Goal: Task Accomplishment & Management: Use online tool/utility

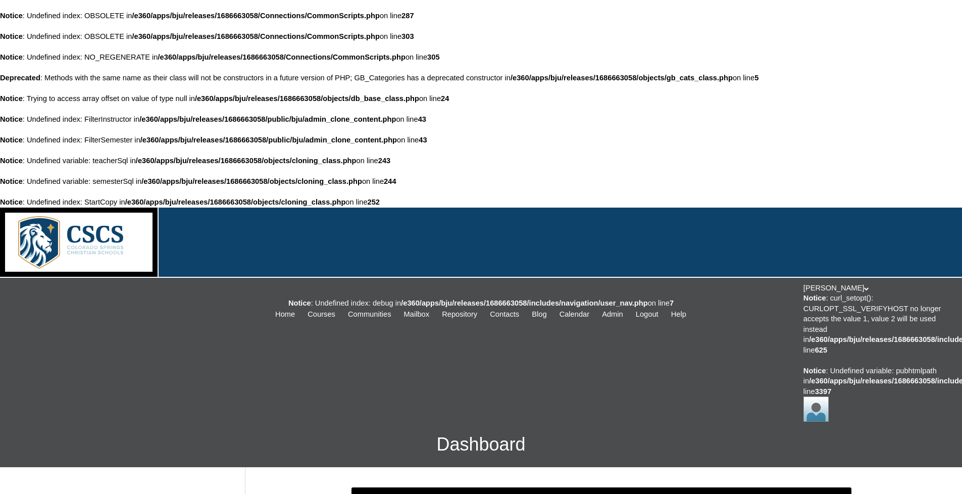
select select "51"
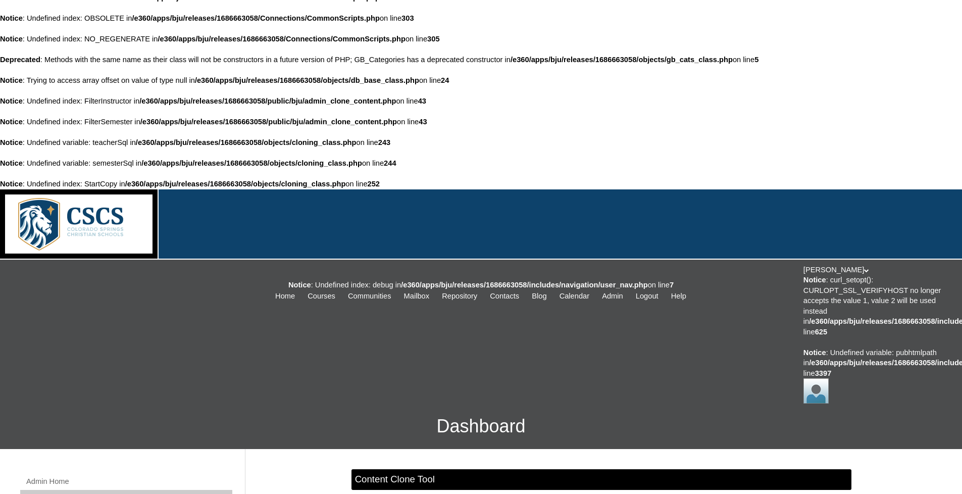
scroll to position [0, 0]
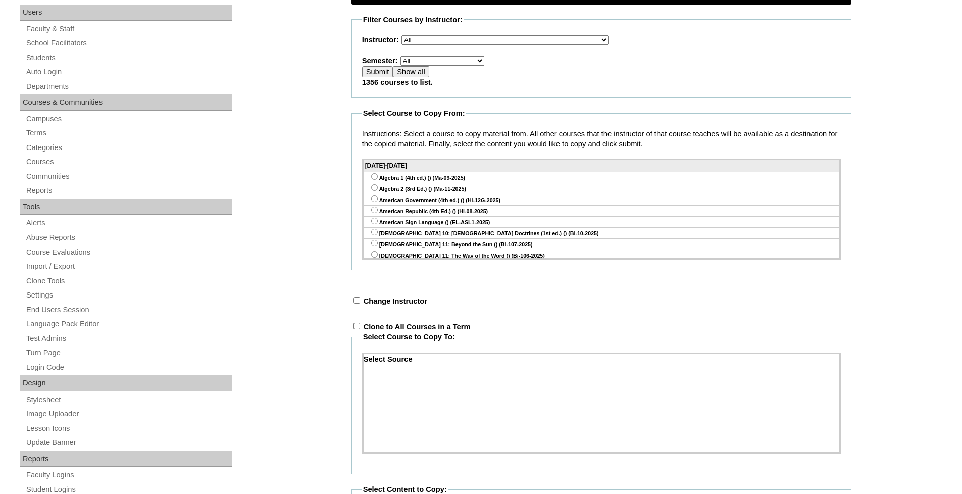
scroll to position [505, 0]
click at [323, 199] on div "Admin Home Users Faculty & Staff School Facilitators Students Auto Login Depart…" at bounding box center [481, 366] width 962 height 807
click at [908, 59] on div "Admin Home Users Faculty & Staff School Facilitators Students Auto Login Depart…" at bounding box center [481, 366] width 962 height 807
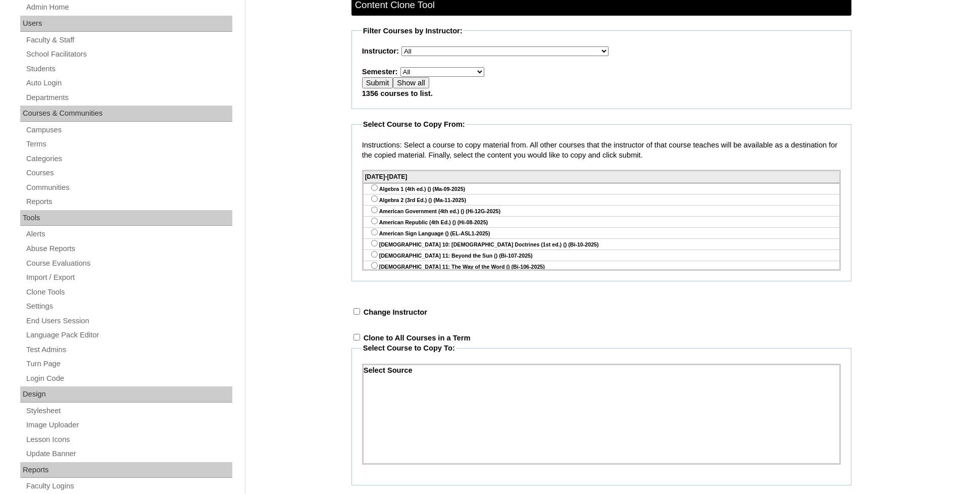
scroll to position [491, 0]
click at [412, 89] on input "Show all" at bounding box center [411, 83] width 36 height 11
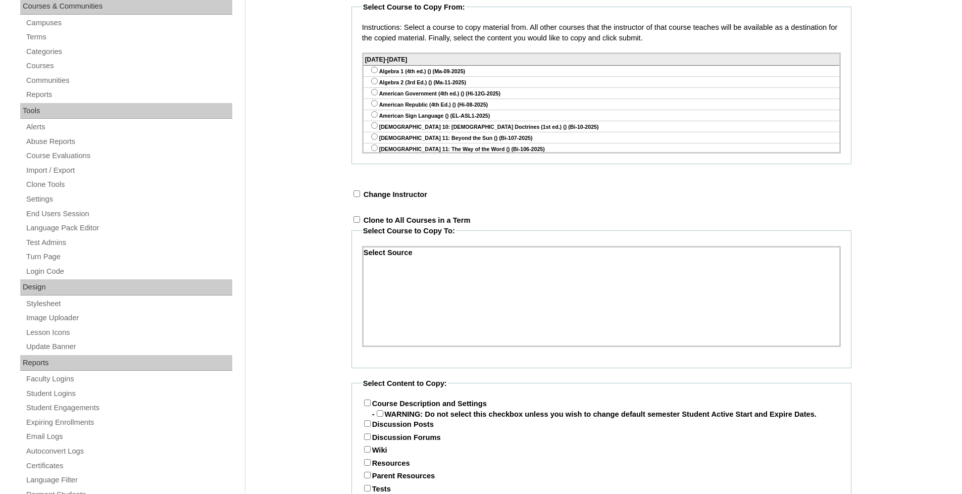
scroll to position [556, 0]
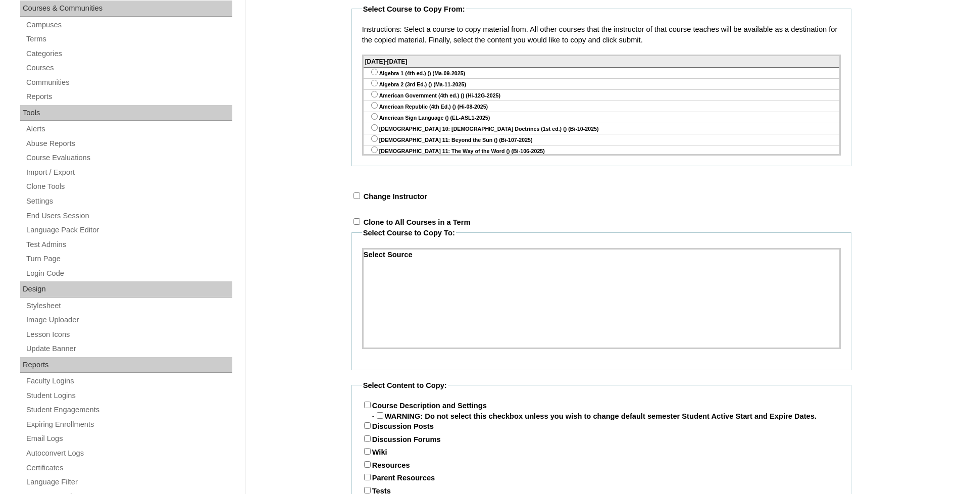
click at [481, 112] on div "American Republic (4th Ed.) () (Hi-08-2025)" at bounding box center [602, 106] width 476 height 11
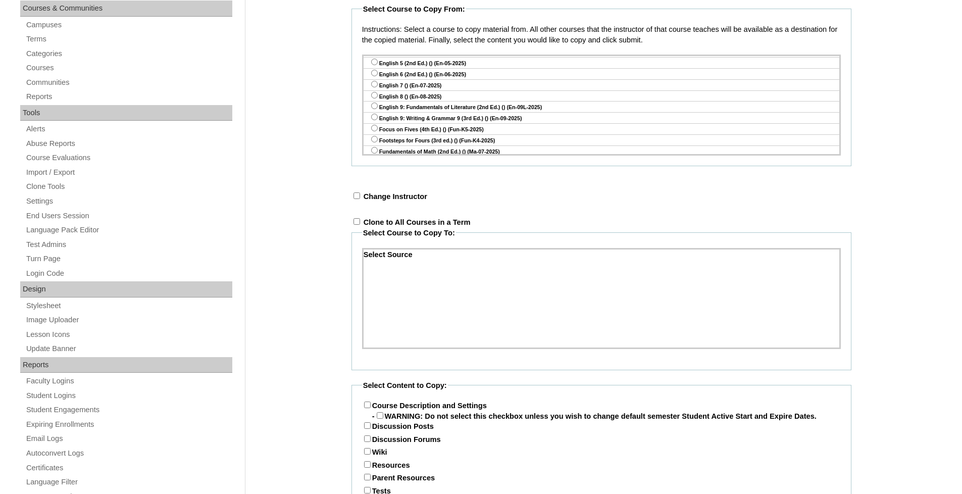
scroll to position [1363, 0]
click at [375, 76] on input "radio" at bounding box center [374, 72] width 7 height 7
radio input "true"
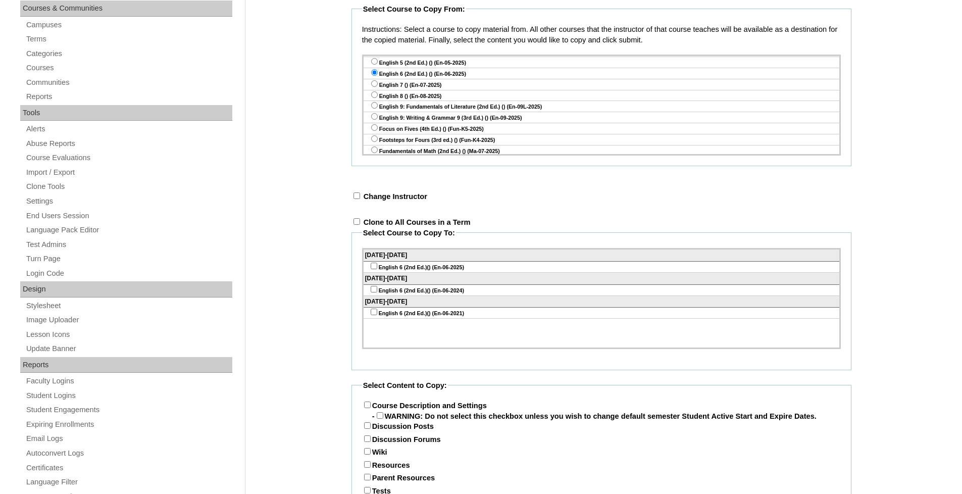
click at [359, 199] on input "checkbox" at bounding box center [357, 195] width 7 height 7
checkbox input "true"
click at [456, 202] on select "Select an instructor Show All Courses [PERSON_NAME], E360 Admin, Limelight Alge…" at bounding box center [535, 197] width 207 height 10
select select "59456"
click at [432, 202] on select "Select an instructor Show All Courses [PERSON_NAME], E360 Admin, Limelight Alge…" at bounding box center [535, 197] width 207 height 10
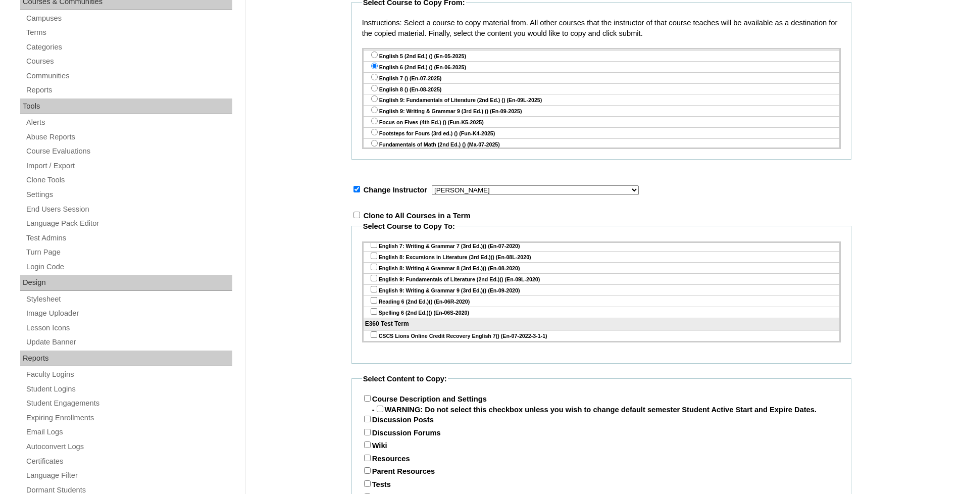
scroll to position [563, 0]
click at [375, 337] on input"] "checkbox" at bounding box center [374, 334] width 7 height 7
checkbox input"] "true"
click at [338, 254] on div "Admin Home Users Faculty & Staff School Facilitators Students Auto Login Depart…" at bounding box center [481, 260] width 962 height 796
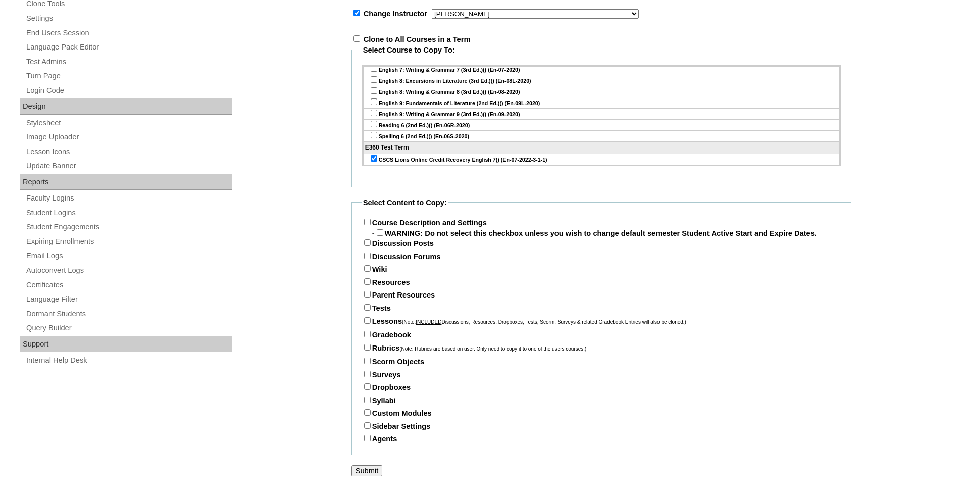
scroll to position [759, 0]
click at [367, 223] on input "Course Description and Settings" at bounding box center [367, 222] width 7 height 7
checkbox input "true"
click at [366, 280] on input "Resources" at bounding box center [367, 281] width 7 height 7
checkbox input "true"
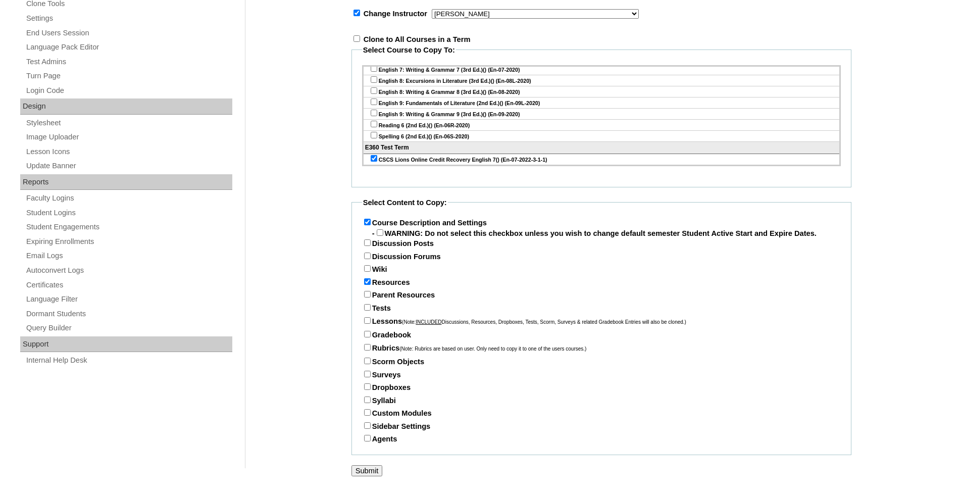
click at [369, 292] on input "Parent Resources" at bounding box center [367, 294] width 7 height 7
checkbox input "true"
click at [367, 307] on input "Tests" at bounding box center [367, 307] width 7 height 7
checkbox input "true"
click at [367, 320] on input "Lessons (Note: INCLUDED Discussions, Resources, Dropboxes, Tests, Scorm, Survey…" at bounding box center [367, 320] width 7 height 7
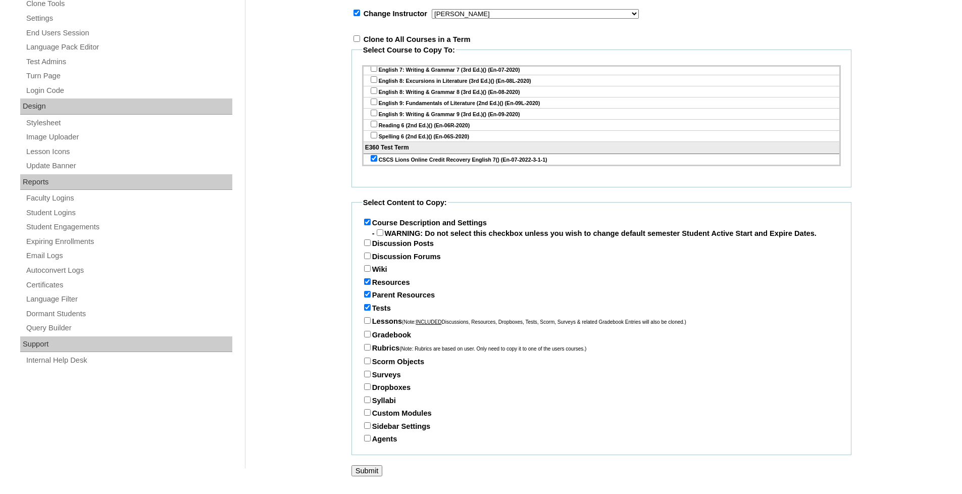
checkbox input "true"
click at [368, 335] on input "Gradebook" at bounding box center [367, 334] width 7 height 7
checkbox input "true"
click at [368, 346] on input "Rubrics (Note: Rubrics are based on user. Only need to copy it to one of the us…" at bounding box center [367, 347] width 7 height 7
checkbox input "true"
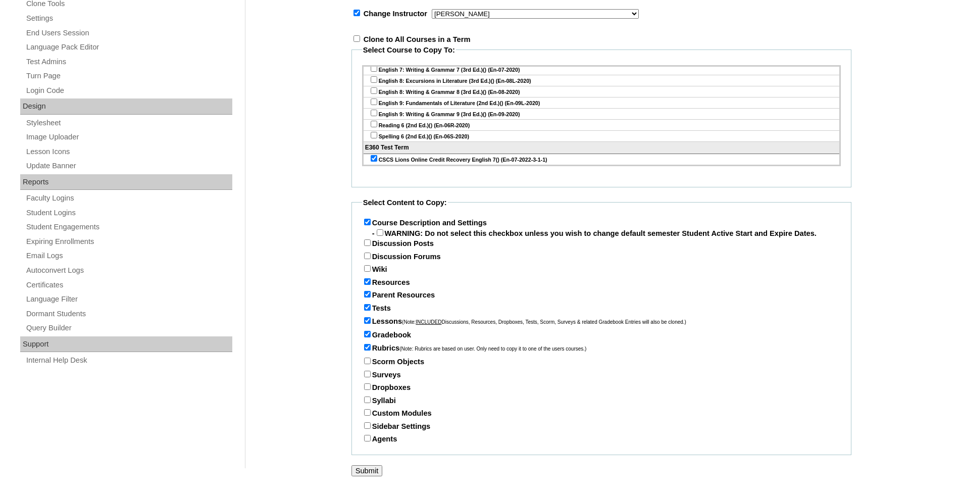
click at [367, 400] on input "Syllabi" at bounding box center [367, 399] width 7 height 7
checkbox input "true"
click at [367, 427] on input "Sidebar Settings" at bounding box center [367, 425] width 7 height 7
checkbox input "true"
click at [330, 267] on div "Admin Home Users Faculty & Staff School Facilitators Students Auto Login Depart…" at bounding box center [481, 85] width 962 height 796
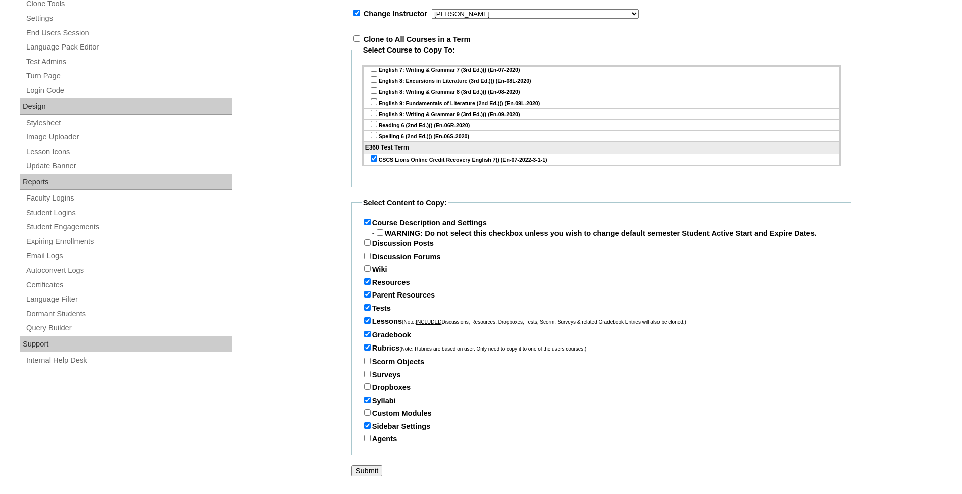
click at [369, 469] on input "Submit" at bounding box center [367, 470] width 31 height 11
